Goal: Find specific page/section: Find specific page/section

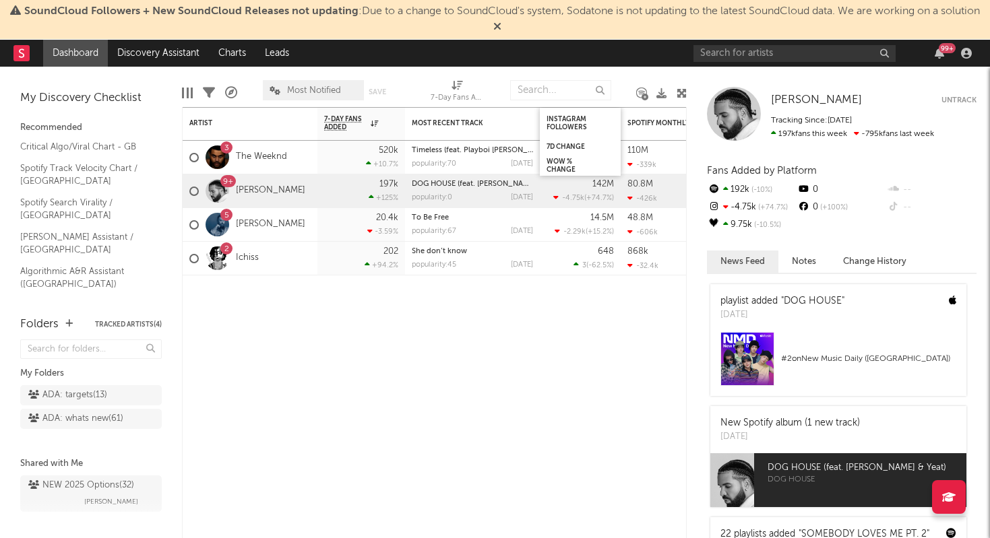
click at [727, 43] on div "99 +" at bounding box center [834, 53] width 283 height 27
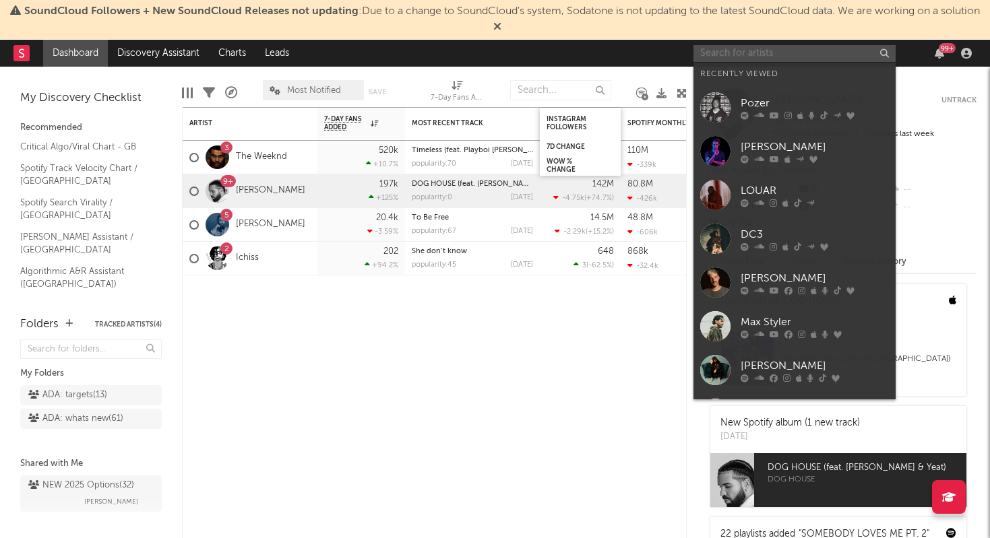
click at [727, 53] on input "text" at bounding box center [794, 53] width 202 height 17
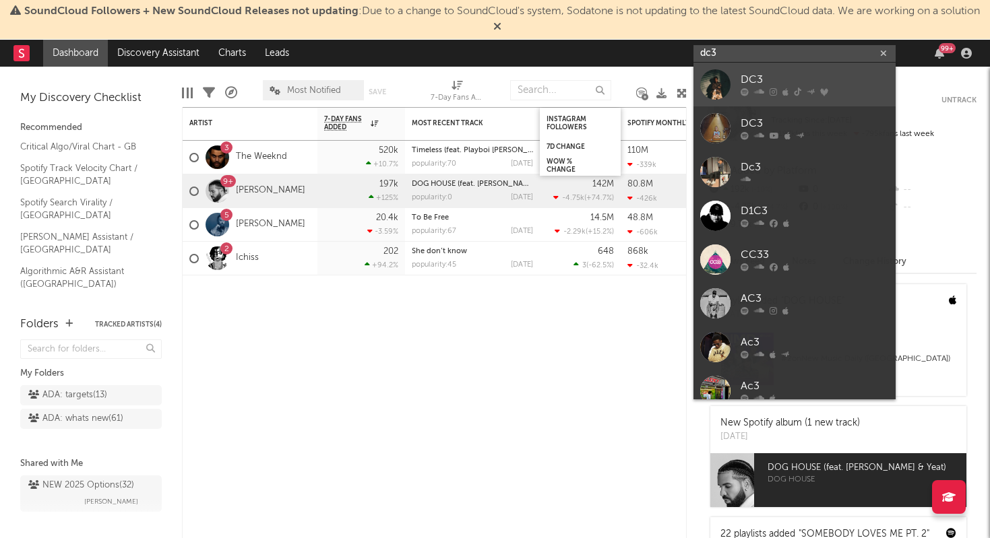
type input "dc3"
click at [779, 88] on div at bounding box center [815, 92] width 148 height 8
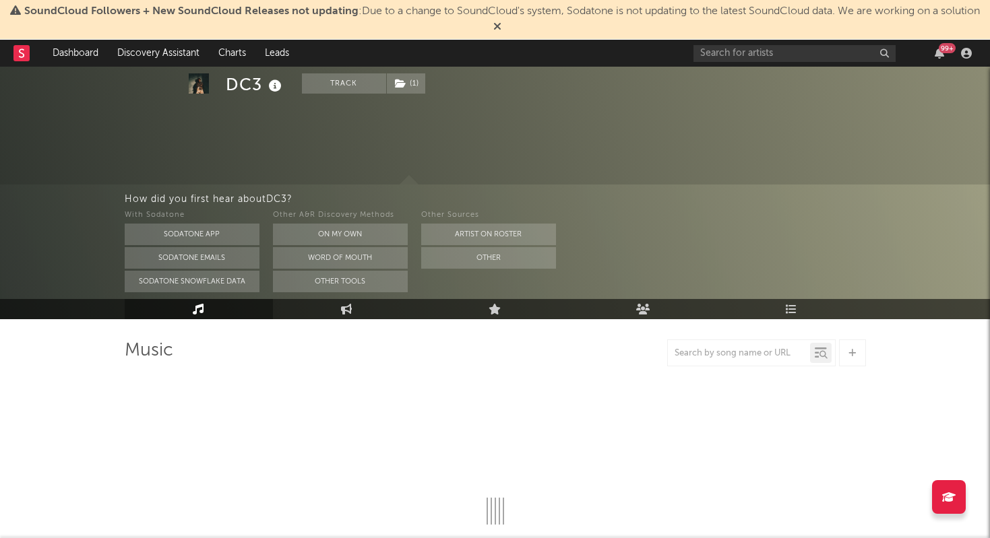
scroll to position [53, 0]
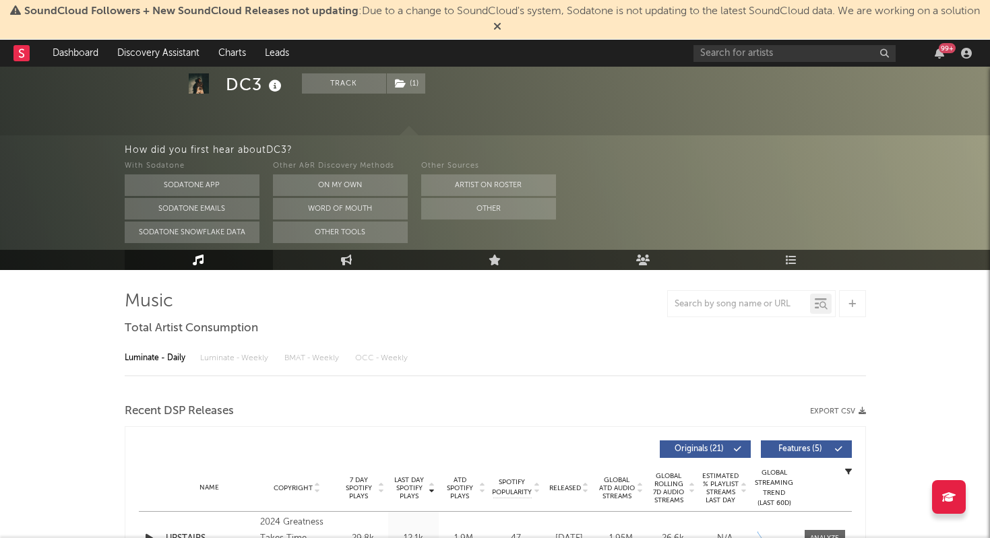
select select "6m"
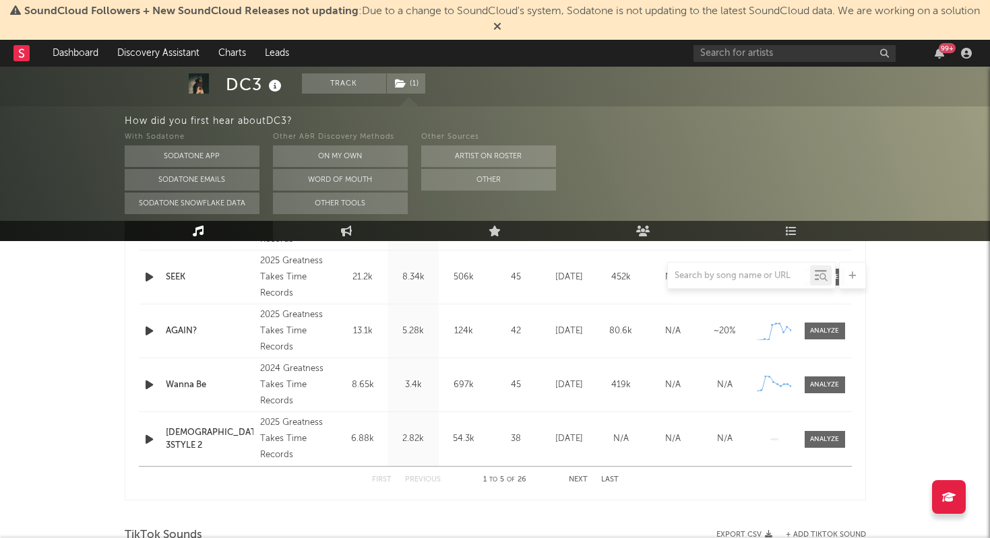
scroll to position [566, 0]
